Goal: Find specific page/section: Find specific page/section

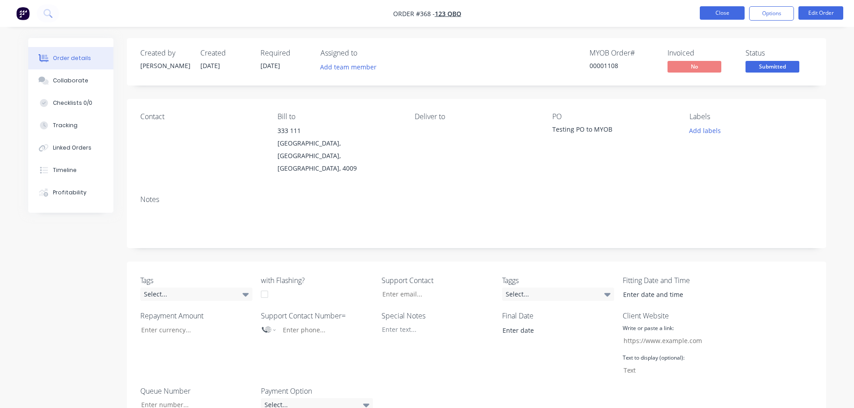
click at [705, 11] on button "Close" at bounding box center [722, 12] width 45 height 13
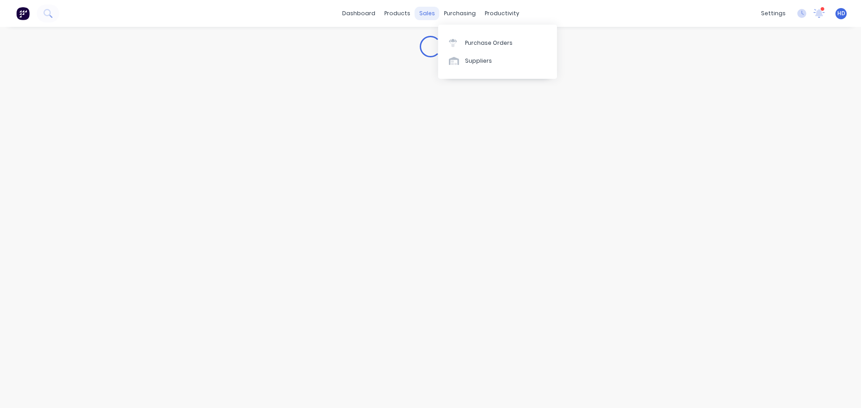
click at [430, 13] on div "sales" at bounding box center [427, 13] width 25 height 13
click at [447, 40] on div "Sales Orders" at bounding box center [460, 43] width 37 height 8
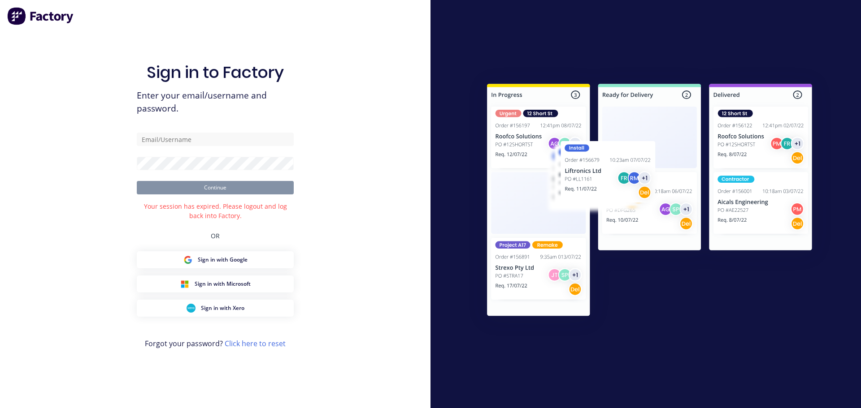
click at [367, 167] on div "Sign in to Factory Enter your email/username and password. Continue Your sessio…" at bounding box center [215, 204] width 430 height 408
